Goal: Task Accomplishment & Management: Manage account settings

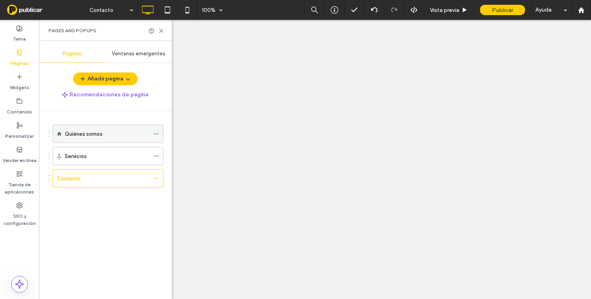
click at [160, 130] on div at bounding box center [159, 134] width 10 height 12
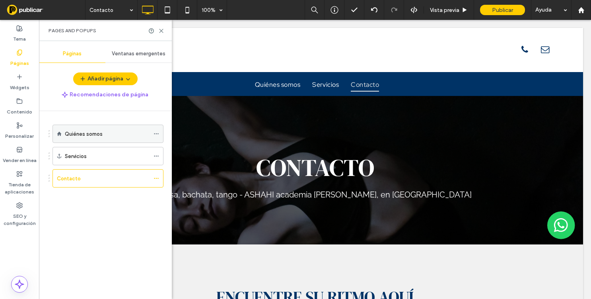
click at [158, 136] on icon at bounding box center [157, 134] width 6 height 6
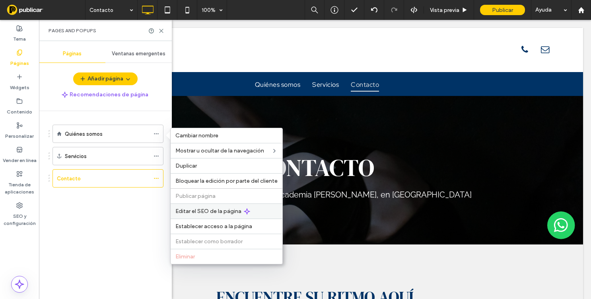
click at [196, 210] on span "Editar el SEO de la página" at bounding box center [208, 211] width 66 height 7
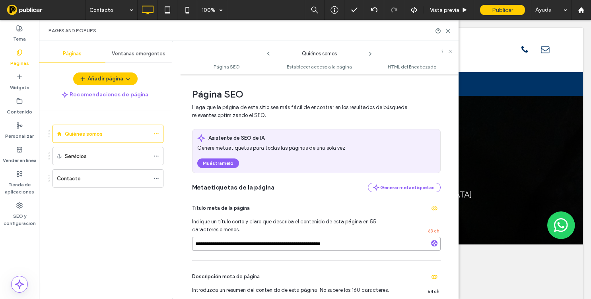
click at [223, 246] on input "**********" at bounding box center [316, 244] width 249 height 14
paste input
type input "**********"
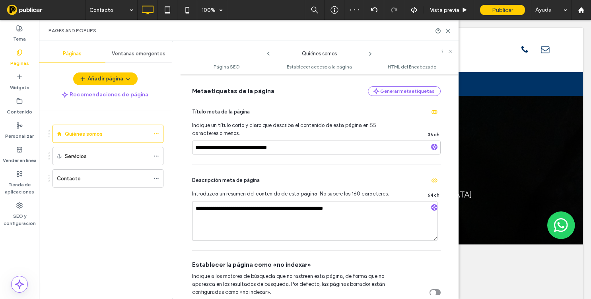
scroll to position [135, 0]
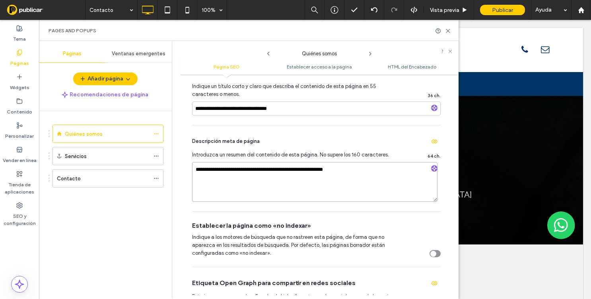
click at [263, 194] on textarea "**********" at bounding box center [314, 182] width 245 height 40
paste textarea "**********"
type textarea "**********"
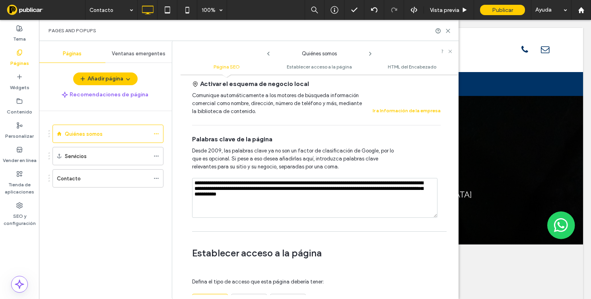
scroll to position [463, 0]
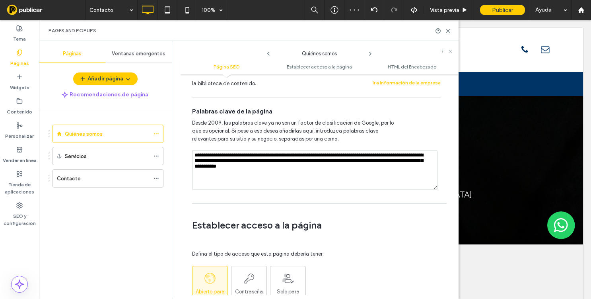
click at [240, 179] on textarea "**********" at bounding box center [314, 170] width 245 height 40
paste textarea
type textarea "**********"
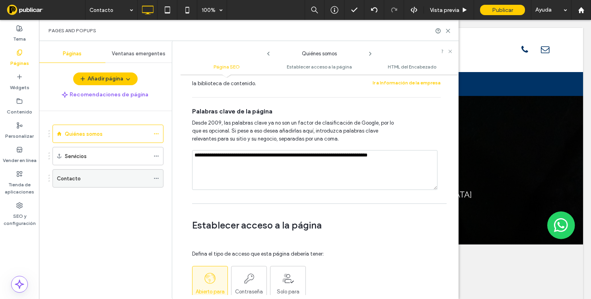
click at [155, 175] on icon at bounding box center [157, 178] width 6 height 6
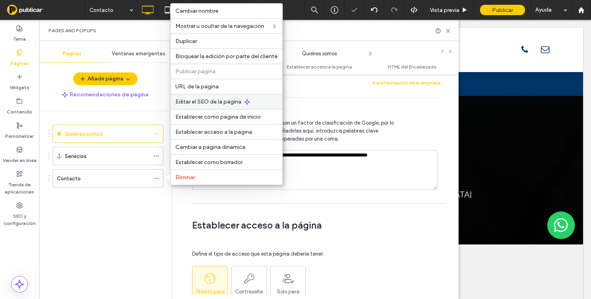
click at [200, 101] on span "Editar el SEO de la página" at bounding box center [208, 101] width 66 height 7
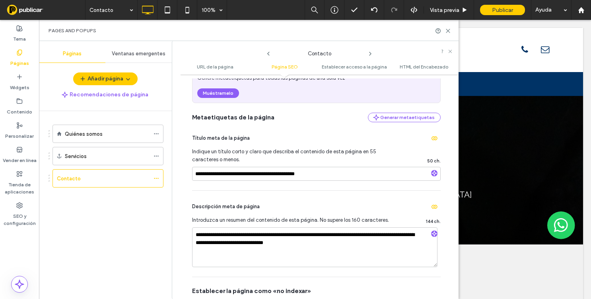
scroll to position [180, 0]
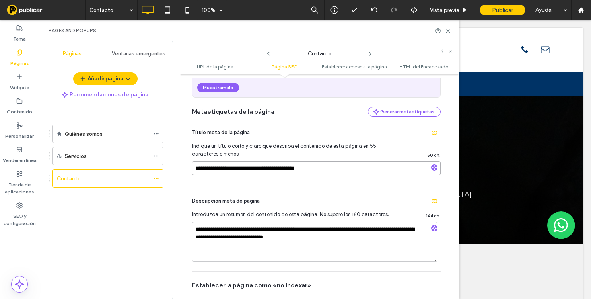
click at [294, 174] on input "**********" at bounding box center [316, 168] width 249 height 14
paste input "**********"
type input "**********"
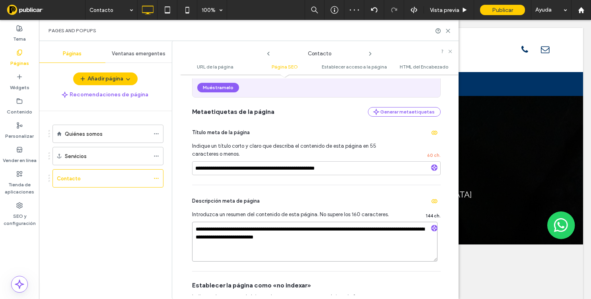
click at [276, 235] on textarea "**********" at bounding box center [314, 242] width 245 height 40
paste textarea
type textarea "**********"
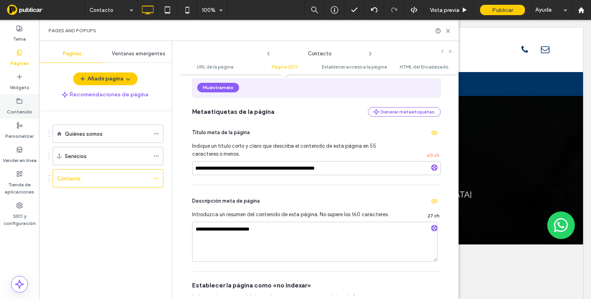
click at [22, 101] on use at bounding box center [19, 100] width 5 height 5
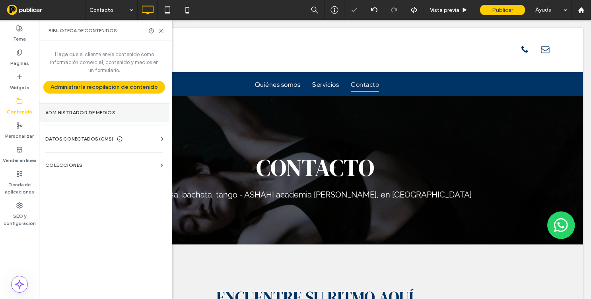
click at [68, 115] on label "Administrador de medios" at bounding box center [104, 113] width 118 height 6
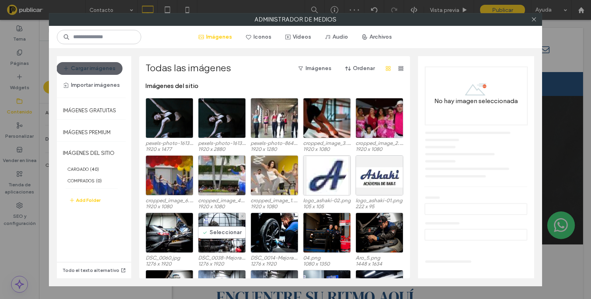
click at [194, 231] on div "DSC_0060.jpg 1276 x 1920 Seleccionar DSC_0038-Mejorado.jpg 1276 x 1920 DSC_0014…" at bounding box center [277, 240] width 262 height 57
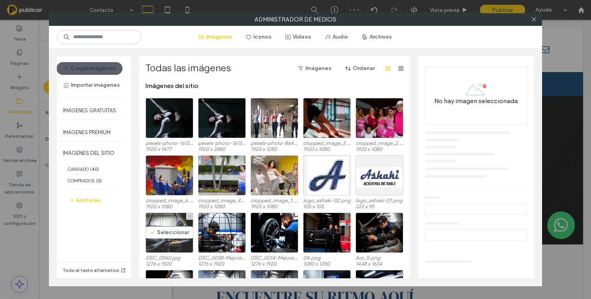
click at [178, 233] on div "Seleccionar" at bounding box center [170, 232] width 48 height 40
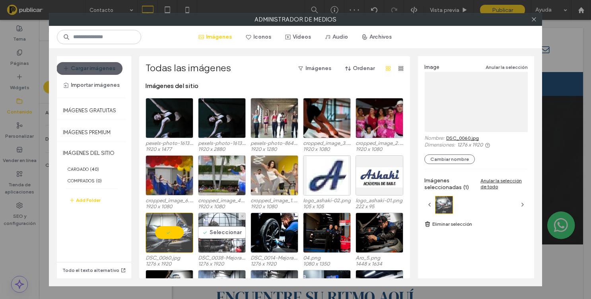
click at [212, 233] on div "Seleccionar" at bounding box center [222, 232] width 48 height 40
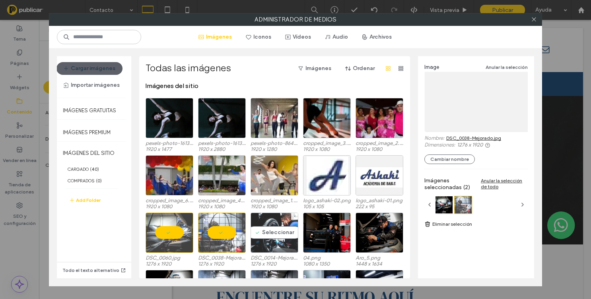
click at [255, 233] on div "Seleccionar" at bounding box center [275, 232] width 48 height 40
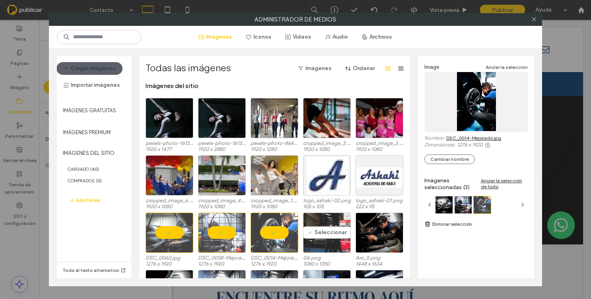
click at [338, 237] on div "Seleccionar" at bounding box center [327, 232] width 48 height 40
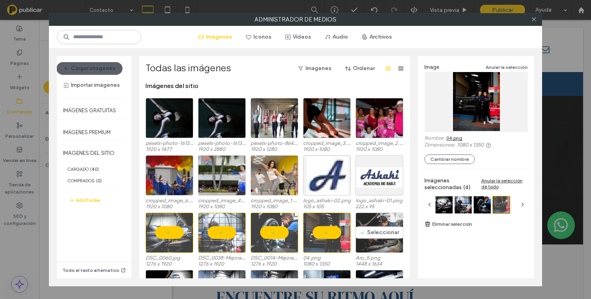
click at [367, 237] on div "Seleccionar" at bounding box center [380, 232] width 48 height 40
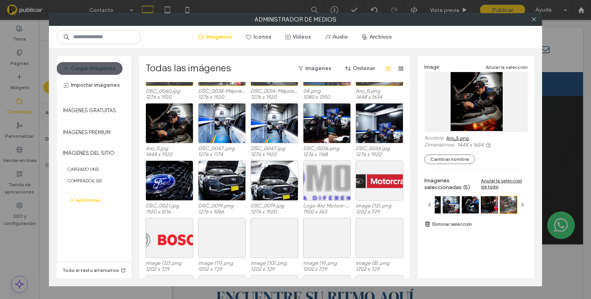
scroll to position [192, 0]
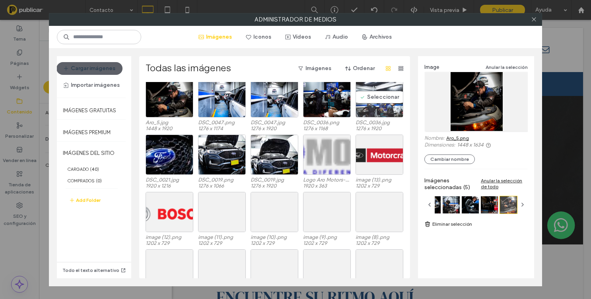
click at [374, 108] on div "Seleccionar" at bounding box center [380, 97] width 48 height 40
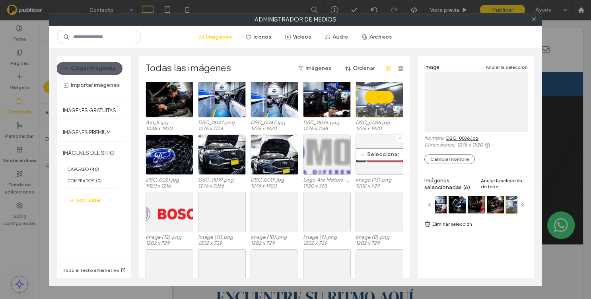
click at [374, 168] on div "Seleccionar" at bounding box center [380, 154] width 48 height 40
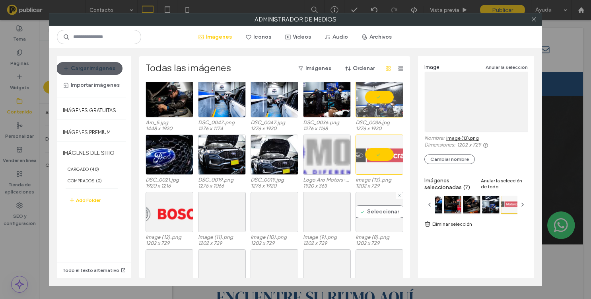
click at [374, 215] on div "Seleccionar" at bounding box center [380, 212] width 48 height 40
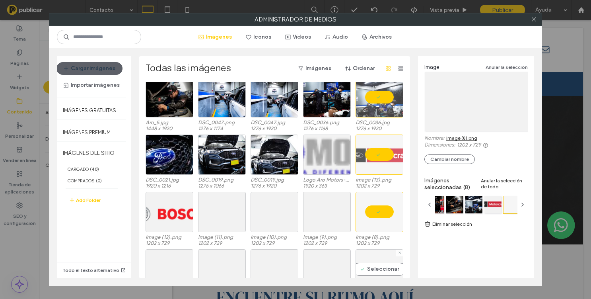
click at [374, 257] on div "Seleccionar" at bounding box center [380, 269] width 48 height 40
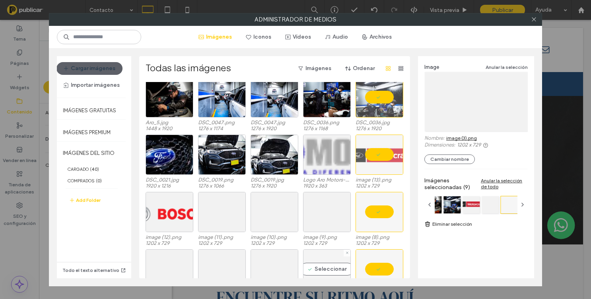
click at [317, 254] on div "Seleccionar" at bounding box center [327, 269] width 48 height 40
click at [315, 209] on div "Seleccionar" at bounding box center [327, 212] width 48 height 40
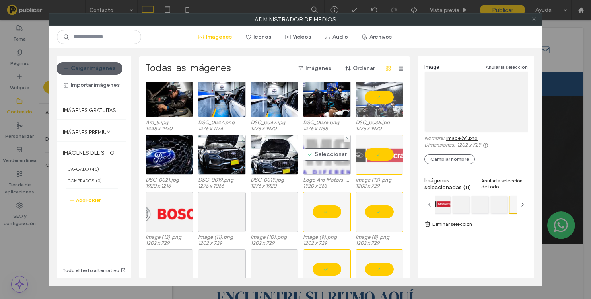
click at [315, 136] on div "Seleccionar" at bounding box center [327, 154] width 48 height 40
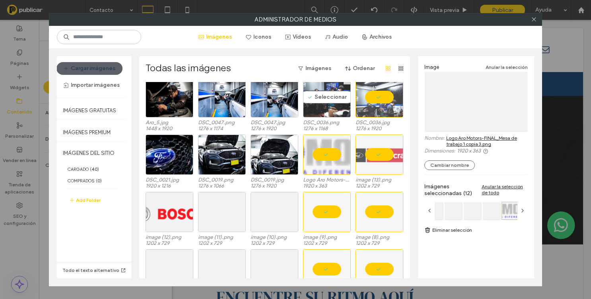
click at [312, 105] on div "Seleccionar" at bounding box center [327, 97] width 48 height 40
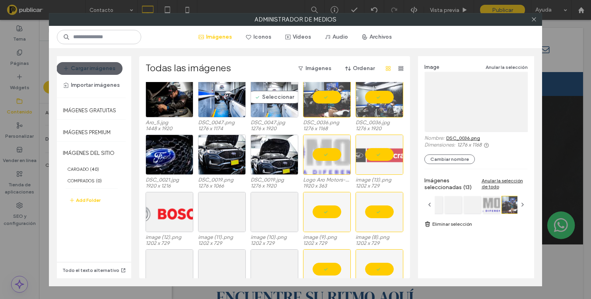
click at [280, 105] on div "Seleccionar" at bounding box center [275, 97] width 48 height 40
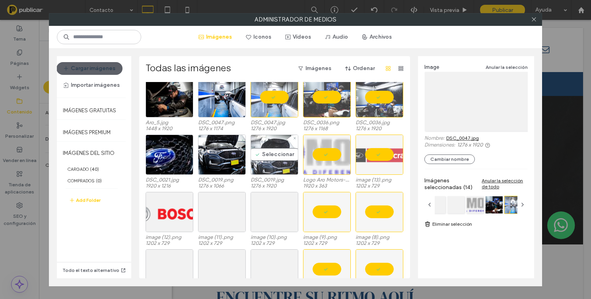
click at [278, 152] on div "Seleccionar" at bounding box center [275, 154] width 48 height 40
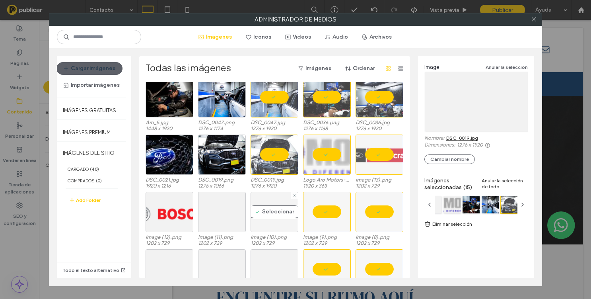
click at [278, 215] on div "Seleccionar" at bounding box center [275, 212] width 48 height 40
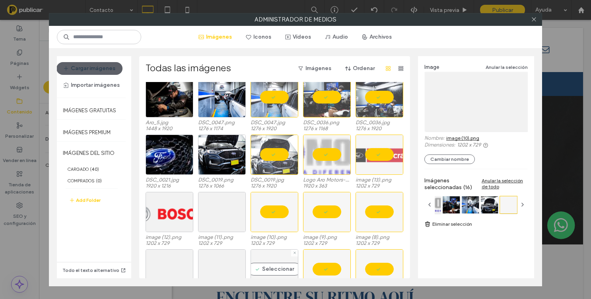
click at [265, 268] on div "Seleccionar" at bounding box center [275, 269] width 48 height 40
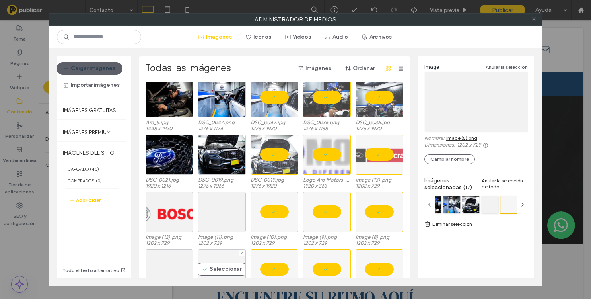
click at [212, 274] on div "Seleccionar" at bounding box center [222, 269] width 48 height 40
click at [177, 271] on div "Seleccionar" at bounding box center [170, 269] width 48 height 40
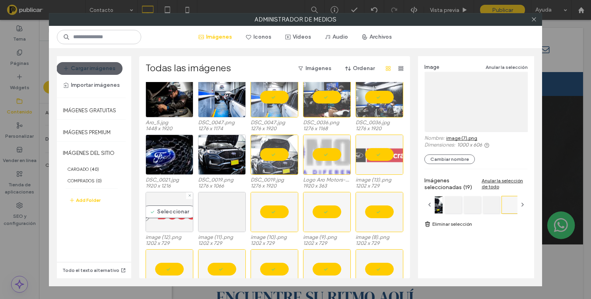
click at [177, 219] on div "Seleccionar" at bounding box center [170, 212] width 48 height 40
click at [220, 218] on div "Seleccionar" at bounding box center [222, 212] width 48 height 40
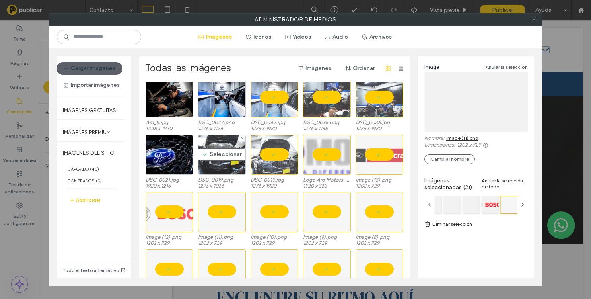
click at [214, 152] on div "Seleccionar" at bounding box center [222, 154] width 48 height 40
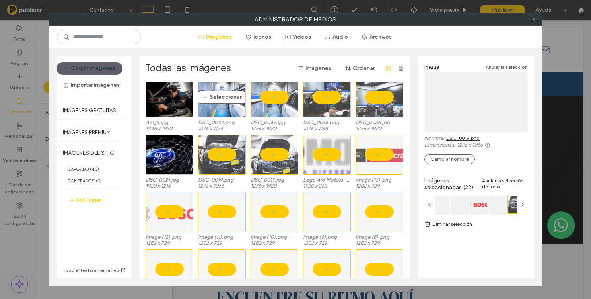
click at [215, 85] on div "Seleccionar" at bounding box center [222, 97] width 48 height 40
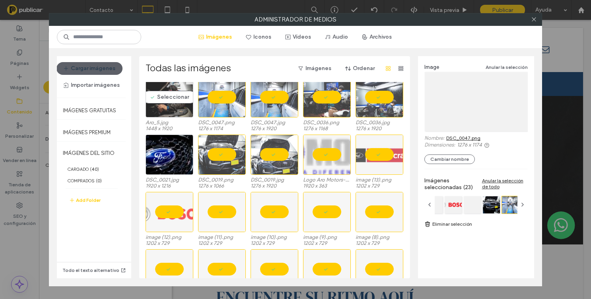
click at [154, 105] on div "Seleccionar" at bounding box center [170, 97] width 48 height 40
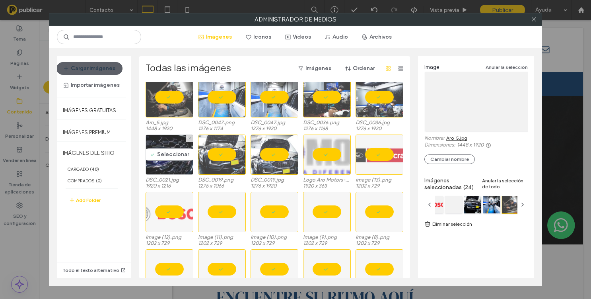
click at [157, 144] on div "Seleccionar" at bounding box center [170, 154] width 48 height 40
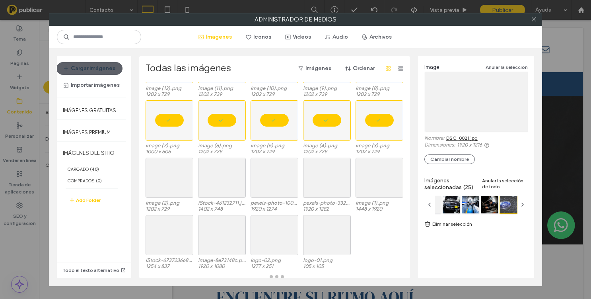
scroll to position [343, 0]
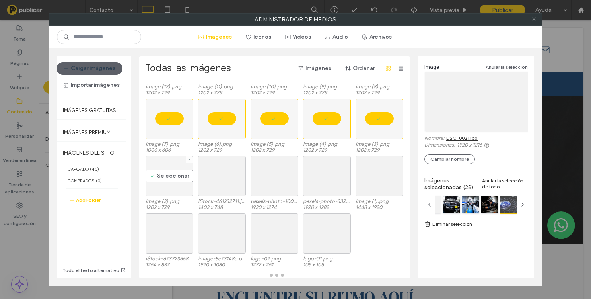
click at [168, 172] on div "Seleccionar" at bounding box center [170, 176] width 48 height 40
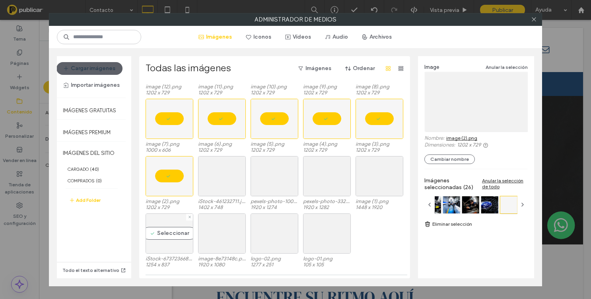
click at [173, 233] on div "Seleccionar" at bounding box center [170, 233] width 48 height 40
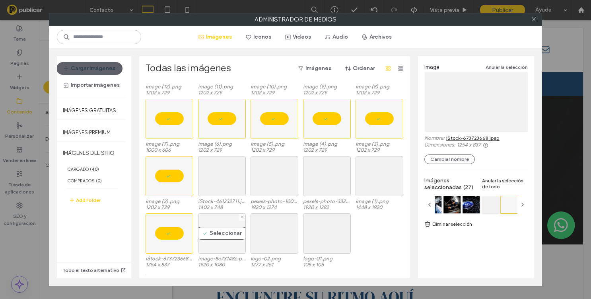
click at [220, 229] on div "Seleccionar" at bounding box center [222, 233] width 48 height 40
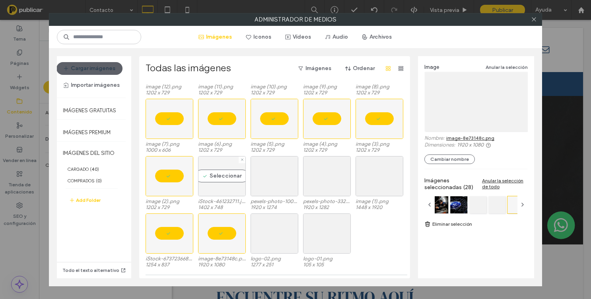
click at [220, 177] on div "Seleccionar" at bounding box center [222, 176] width 48 height 40
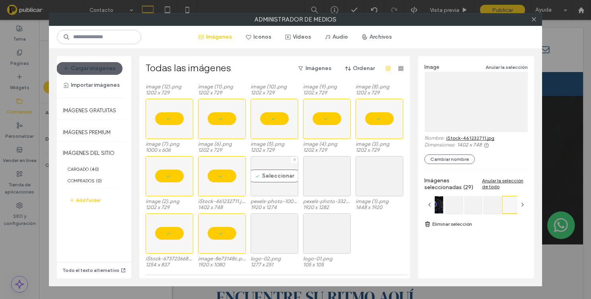
click at [267, 177] on div "Seleccionar" at bounding box center [275, 176] width 48 height 40
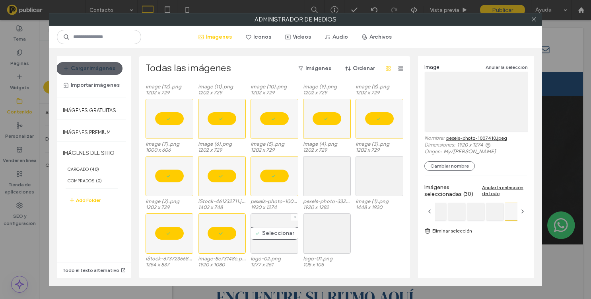
click at [268, 241] on div "Seleccionar" at bounding box center [275, 233] width 48 height 40
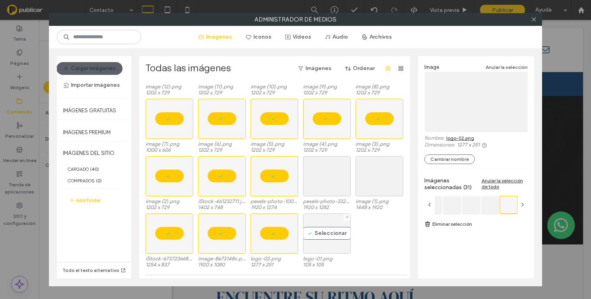
click at [338, 239] on div "Seleccionar" at bounding box center [327, 233] width 48 height 40
click at [332, 169] on div "Seleccionar" at bounding box center [327, 176] width 48 height 40
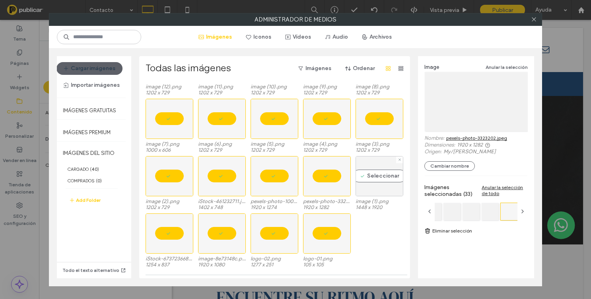
click at [384, 170] on div "Seleccionar" at bounding box center [380, 176] width 48 height 40
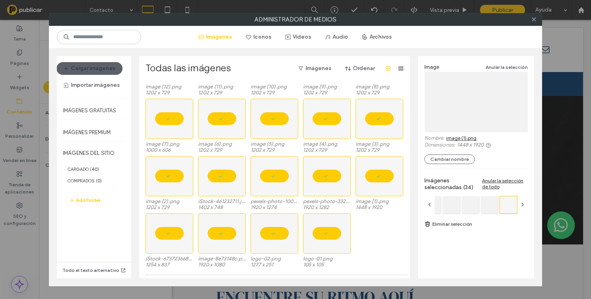
click at [440, 224] on link "Eliminar selección" at bounding box center [475, 224] width 103 height 8
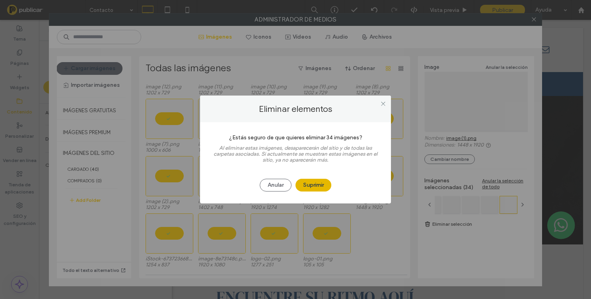
click at [323, 189] on button "Suprimir" at bounding box center [313, 185] width 36 height 13
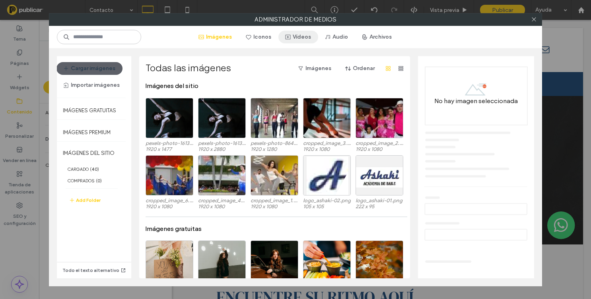
click at [296, 35] on button "Vídeos" at bounding box center [298, 37] width 40 height 13
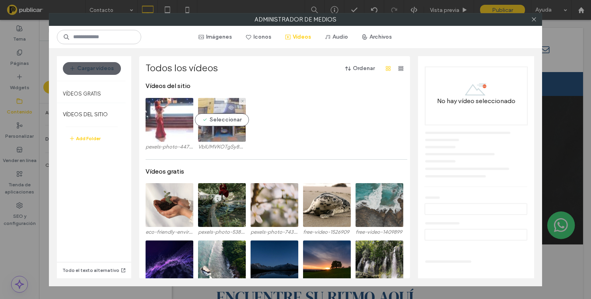
click at [228, 123] on video at bounding box center [222, 120] width 48 height 44
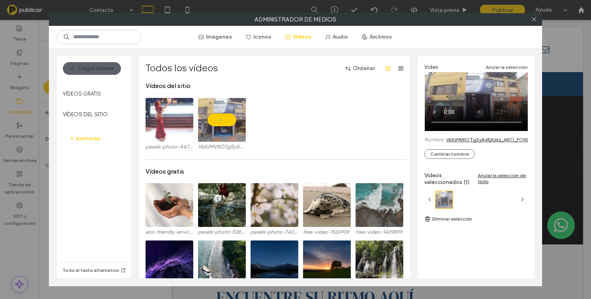
click at [458, 217] on link "Eliminar selección" at bounding box center [475, 219] width 103 height 8
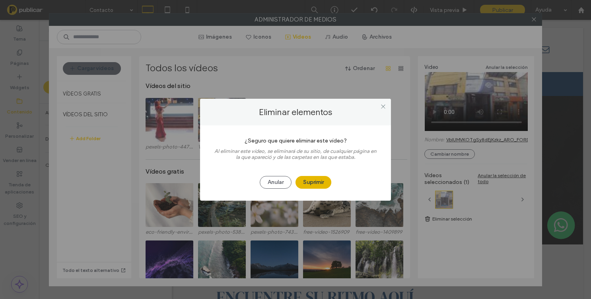
click at [318, 177] on button "Suprimir" at bounding box center [313, 182] width 36 height 13
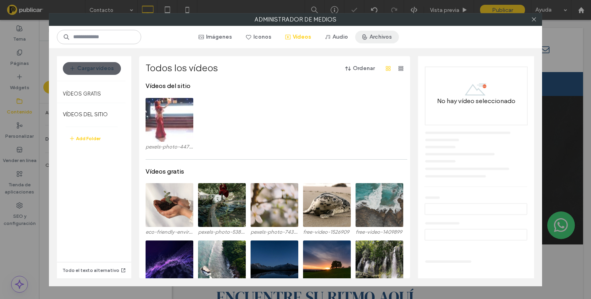
click at [383, 33] on button "Archivos" at bounding box center [377, 37] width 44 height 13
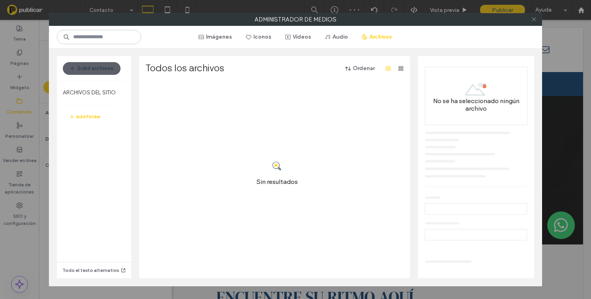
click at [533, 18] on icon at bounding box center [534, 19] width 6 height 6
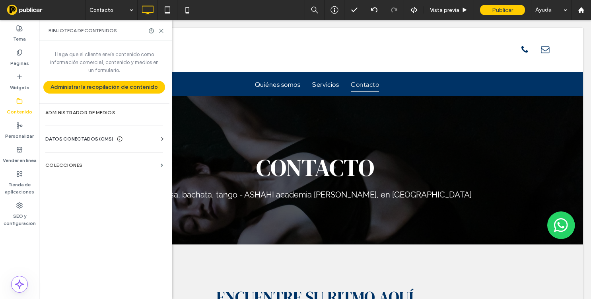
click at [75, 135] on span "DATOS CONECTADOS (CMS)" at bounding box center [79, 139] width 68 height 8
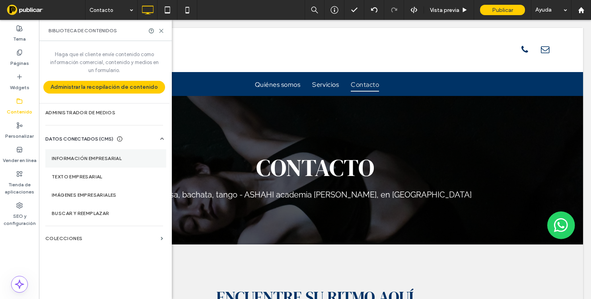
click at [110, 160] on label "Información empresarial" at bounding box center [106, 158] width 108 height 6
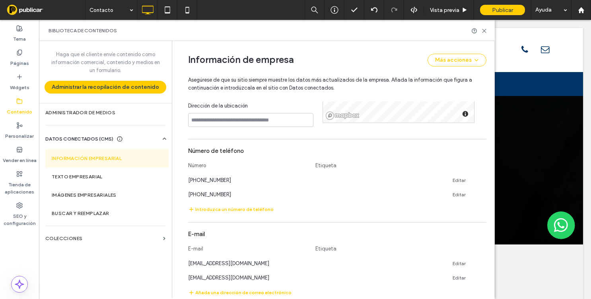
scroll to position [305, 0]
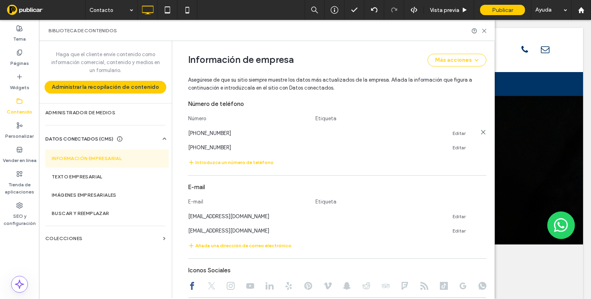
click at [481, 132] on use at bounding box center [483, 132] width 4 height 4
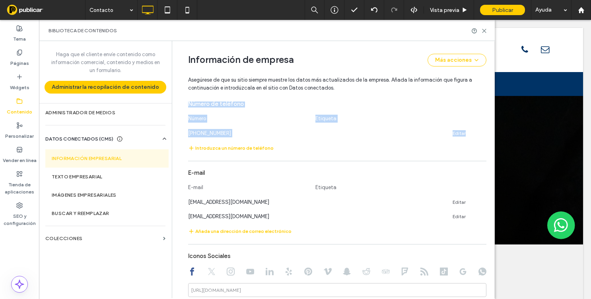
click at [481, 132] on use at bounding box center [483, 132] width 4 height 4
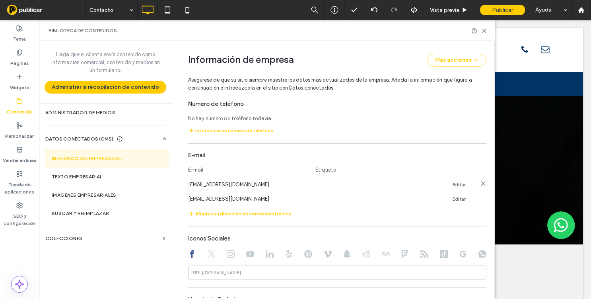
click at [482, 183] on icon at bounding box center [483, 183] width 6 height 6
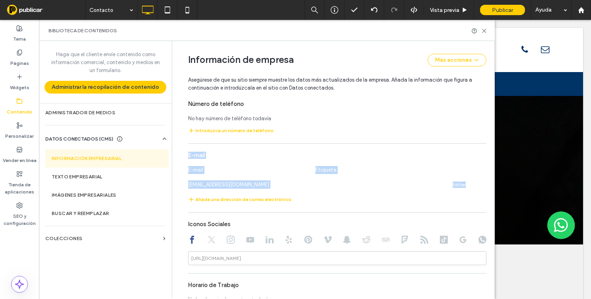
click at [482, 183] on icon at bounding box center [483, 183] width 6 height 6
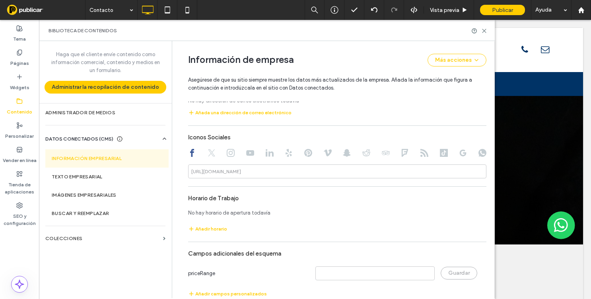
scroll to position [389, 0]
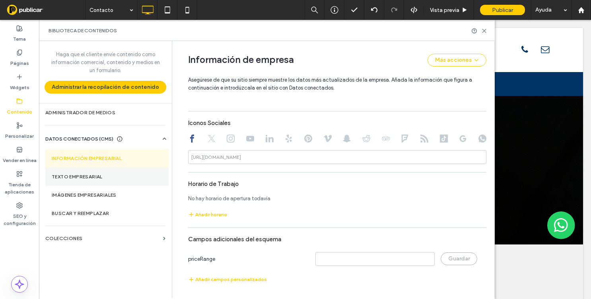
click at [131, 175] on label "Texto empresarial" at bounding box center [107, 177] width 111 height 6
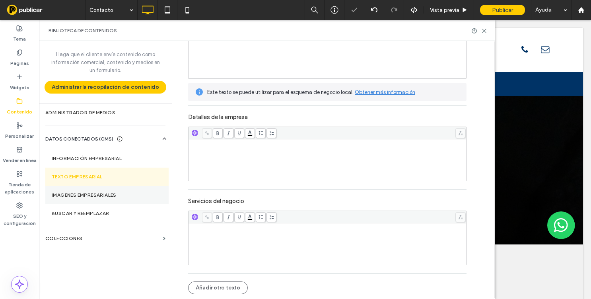
scroll to position [0, 0]
click at [120, 190] on section "Imágenes empresariales" at bounding box center [106, 195] width 123 height 18
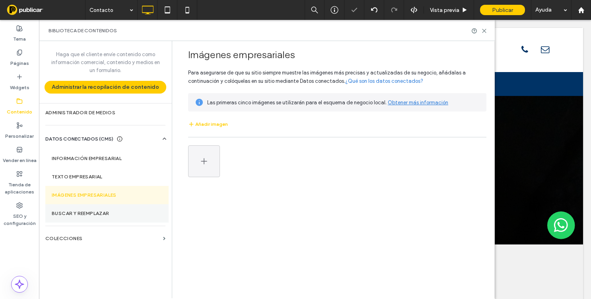
click at [113, 214] on label "Buscar y reemplazar" at bounding box center [107, 213] width 111 height 6
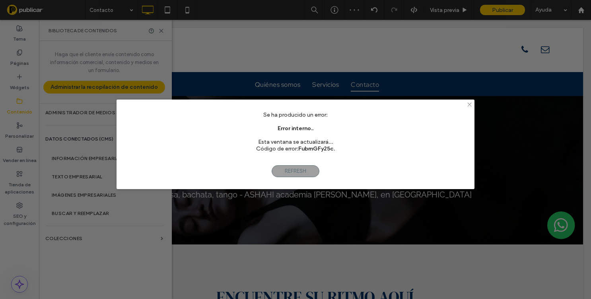
click at [468, 104] on icon at bounding box center [469, 104] width 6 height 6
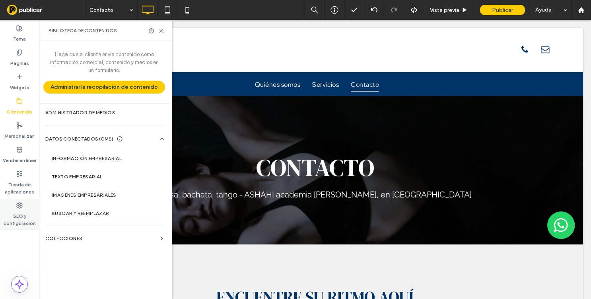
click at [26, 207] on div "SEO y configuración" at bounding box center [19, 213] width 39 height 31
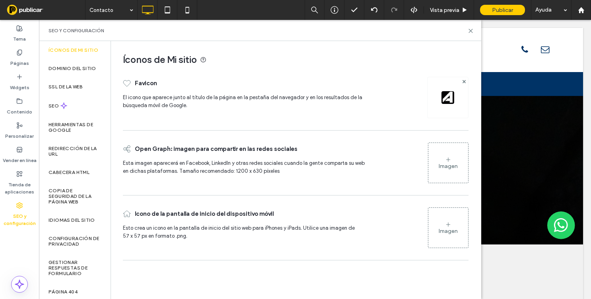
click at [447, 98] on img at bounding box center [447, 97] width 13 height 13
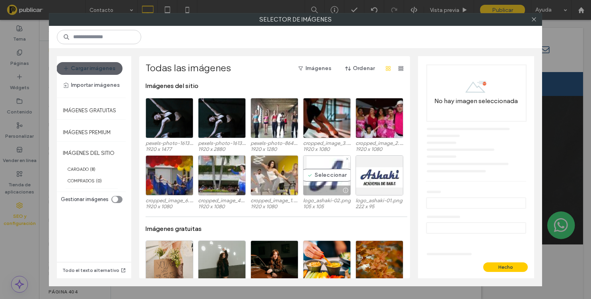
click at [316, 186] on div at bounding box center [326, 190] width 47 height 10
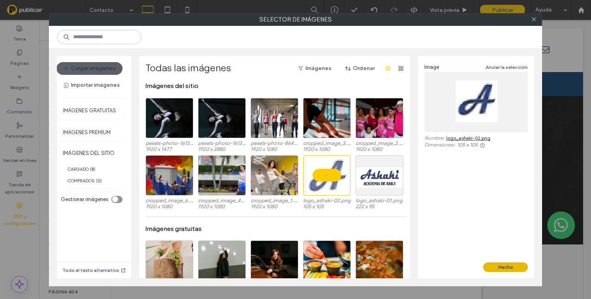
click at [509, 263] on button "Hecho" at bounding box center [505, 267] width 45 height 10
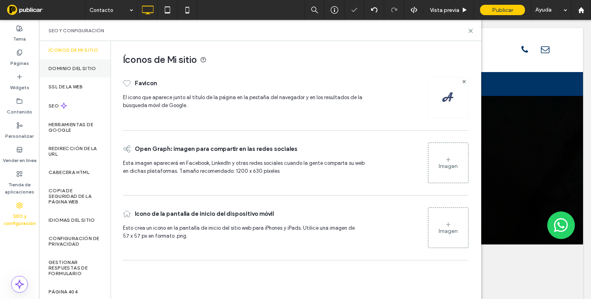
click at [85, 76] on div "Dominio del sitio" at bounding box center [75, 68] width 72 height 18
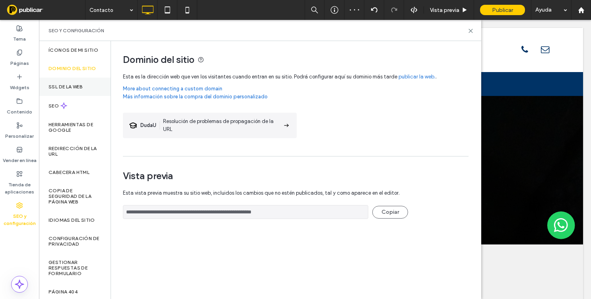
click at [79, 91] on div "SSL de la web" at bounding box center [75, 87] width 72 height 18
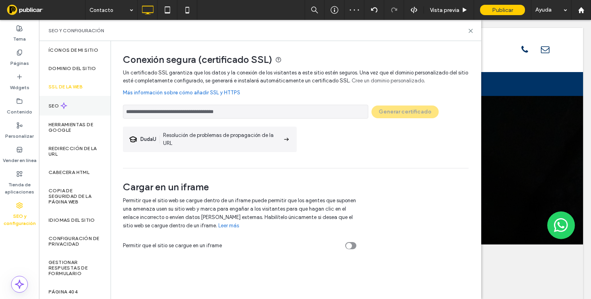
click at [80, 101] on div "SEO" at bounding box center [75, 105] width 72 height 19
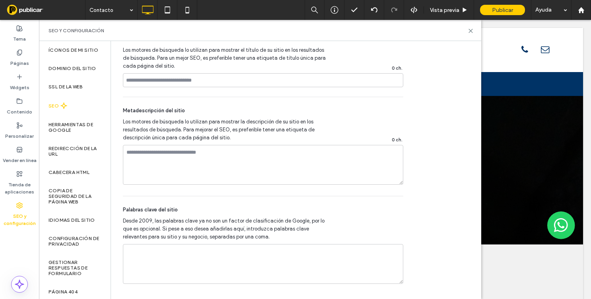
scroll to position [510, 0]
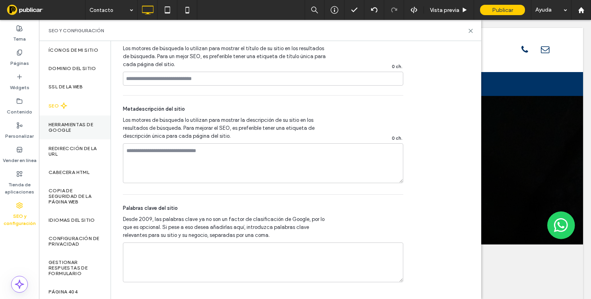
click at [78, 119] on div "Herramientas de Google" at bounding box center [75, 127] width 72 height 24
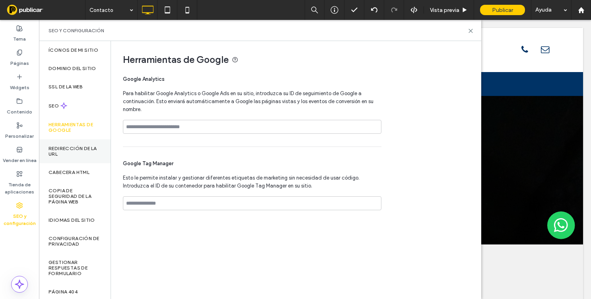
click at [74, 152] on label "Redirección de la URL" at bounding box center [75, 151] width 52 height 11
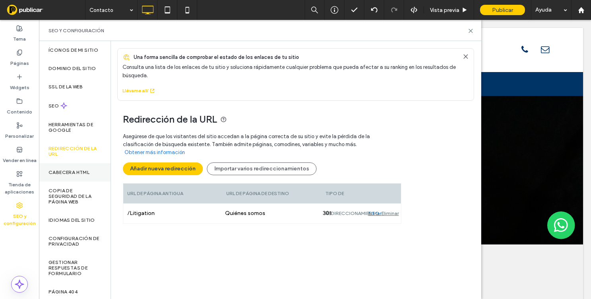
click at [75, 174] on label "CABECERA HTML" at bounding box center [69, 172] width 41 height 6
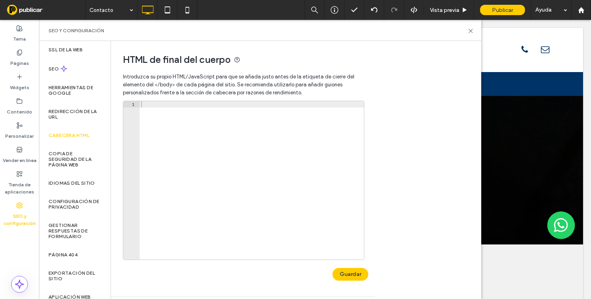
scroll to position [50, 0]
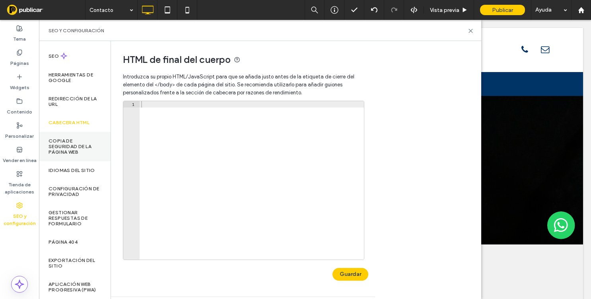
click at [70, 150] on label "Copia de seguridad de la página web" at bounding box center [75, 146] width 52 height 17
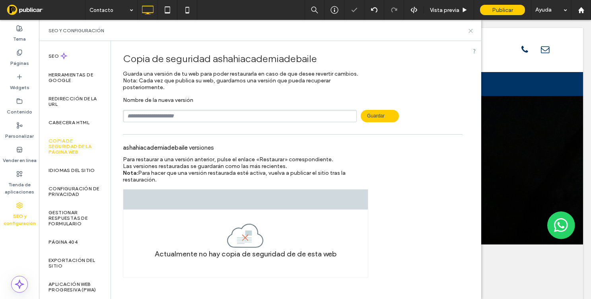
click at [468, 33] on icon at bounding box center [471, 31] width 6 height 6
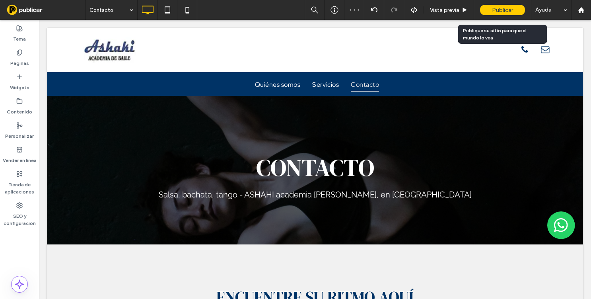
click at [491, 8] on div "Publicar" at bounding box center [502, 10] width 45 height 10
